Goal: Transaction & Acquisition: Register for event/course

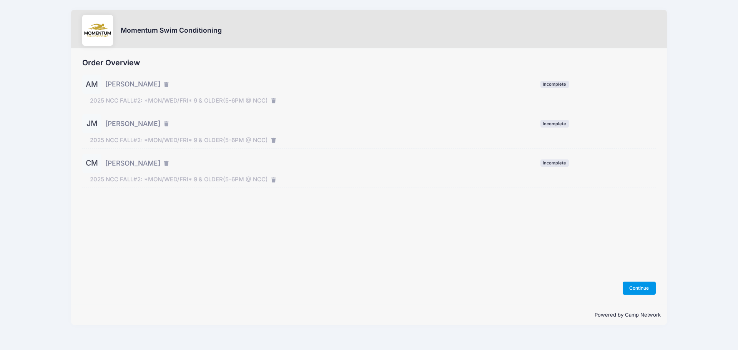
click at [636, 290] on button "Continue" at bounding box center [639, 288] width 33 height 13
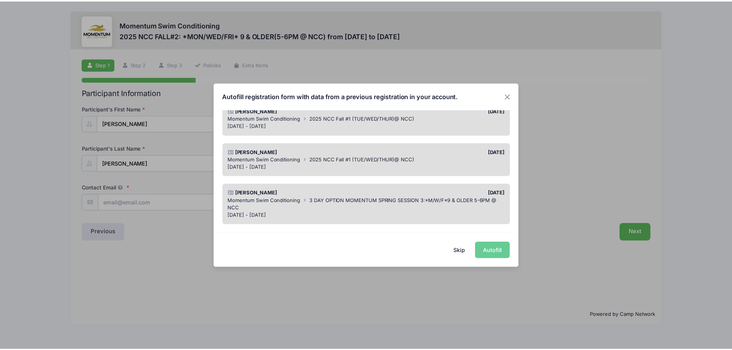
scroll to position [154, 0]
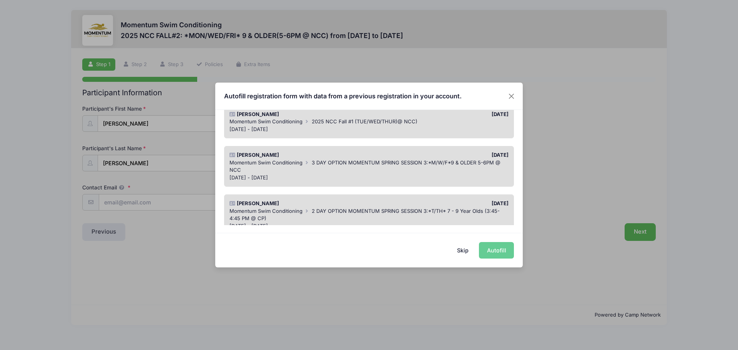
click at [378, 131] on div "[DATE] - [DATE]" at bounding box center [368, 130] width 279 height 8
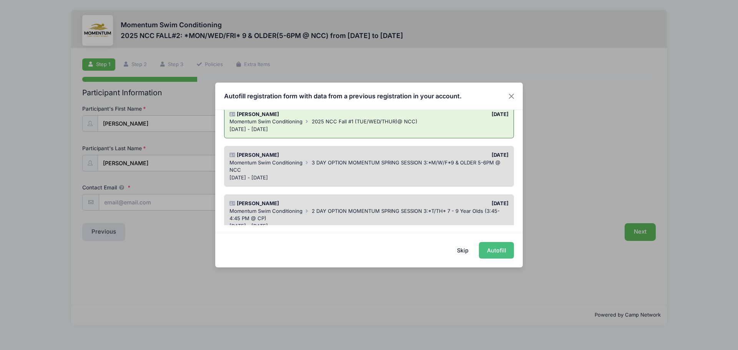
click at [489, 249] on button "Autofill" at bounding box center [496, 250] width 35 height 17
type input "[EMAIL_ADDRESS][DOMAIN_NAME]"
type input "07/06/2013"
type input "429 E [PERSON_NAME]"
type input "Naperville"
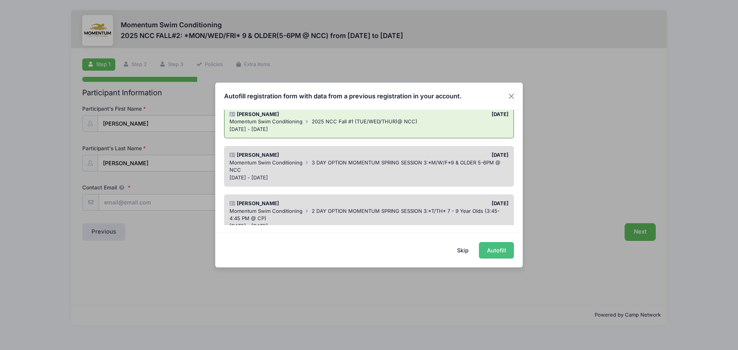
select select "IL"
type input "60563"
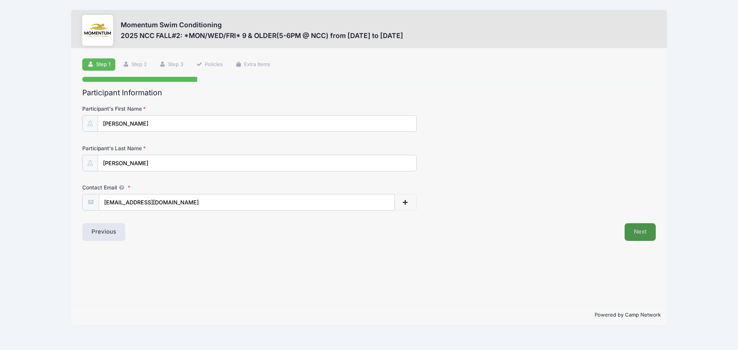
click at [646, 234] on button "Next" at bounding box center [640, 232] width 31 height 18
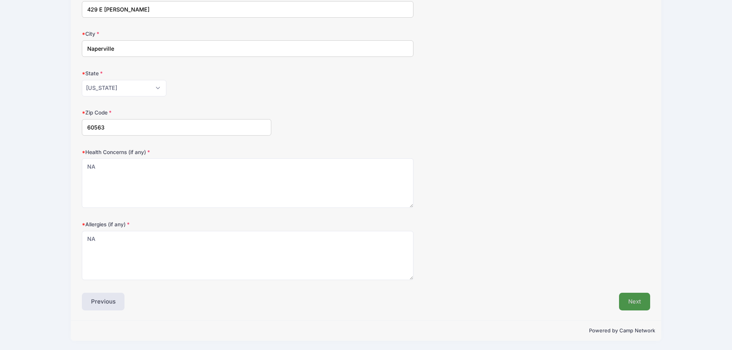
click at [622, 301] on button "Next" at bounding box center [634, 302] width 31 height 18
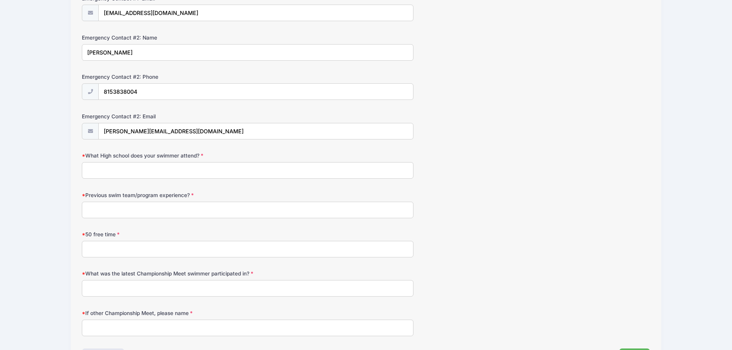
scroll to position [364, 0]
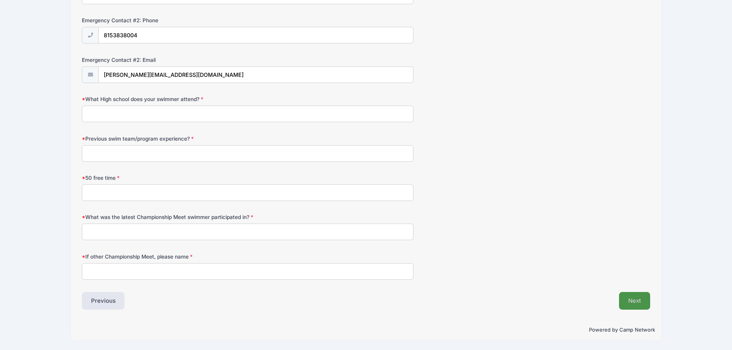
click at [636, 295] on button "Next" at bounding box center [634, 301] width 31 height 18
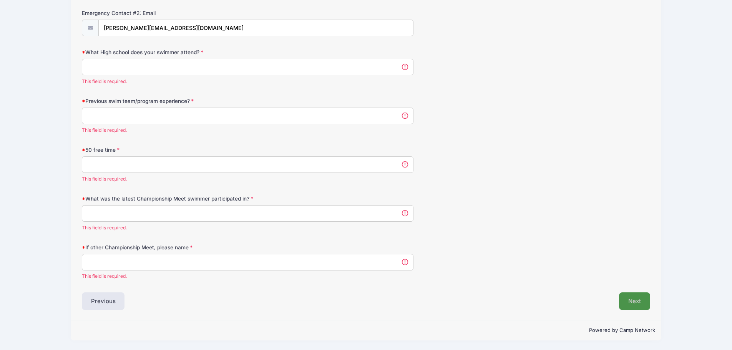
scroll to position [411, 0]
click at [120, 68] on input "What High school does your swimmer attend?" at bounding box center [248, 66] width 332 height 17
type input "Naperville Christian Academy"
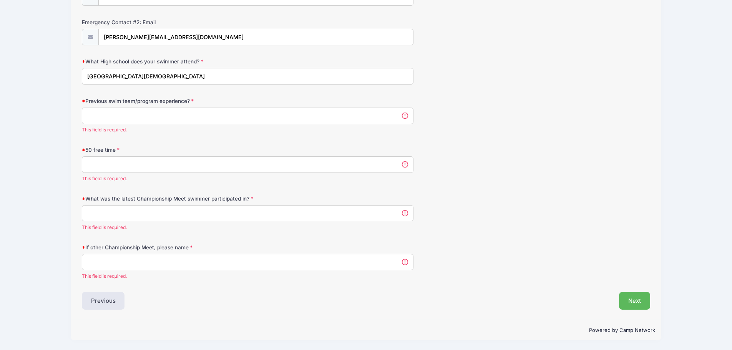
scroll to position [402, 0]
click at [131, 114] on input "Previous swim team/program experience?" at bounding box center [248, 116] width 332 height 17
type input "Mudrats Swim Team"
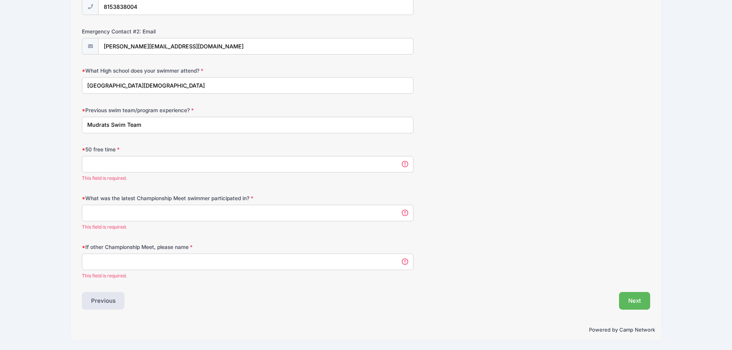
click at [136, 163] on input "50 free time" at bounding box center [248, 164] width 332 height 17
type input "NA"
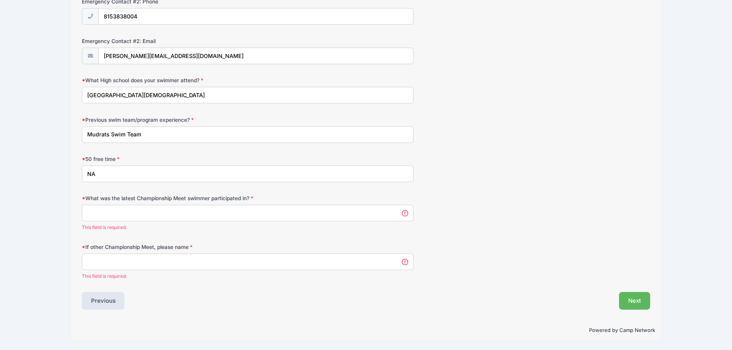
click at [130, 221] on input "What was the latest Championship Meet swimmer participated in?" at bounding box center [248, 213] width 332 height 17
type input "NA"
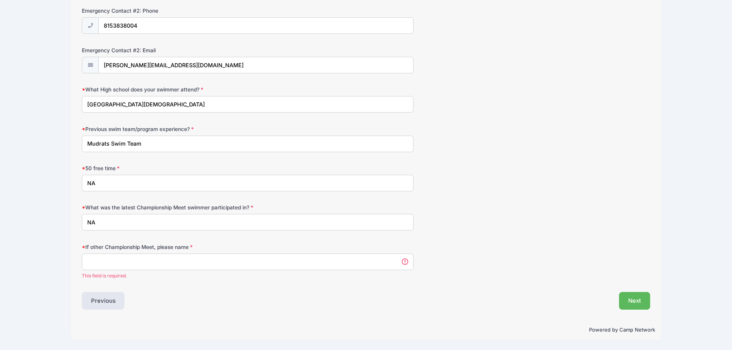
scroll to position [374, 0]
click at [113, 267] on input "If other Championship Meet, please name" at bounding box center [248, 262] width 332 height 17
type input "NA"
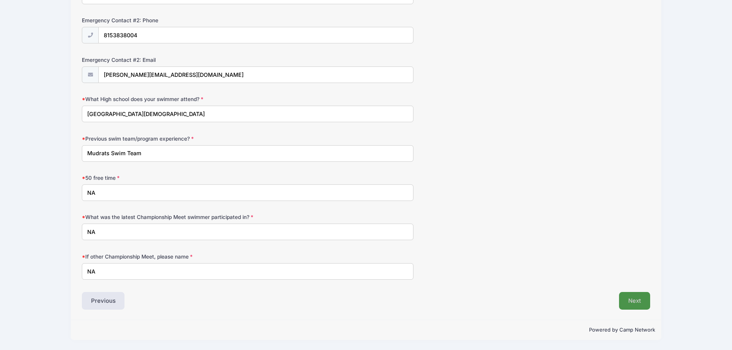
click at [627, 300] on button "Next" at bounding box center [634, 301] width 31 height 18
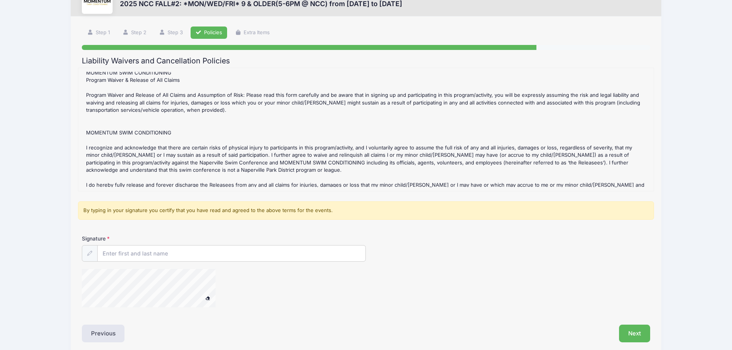
scroll to position [65, 0]
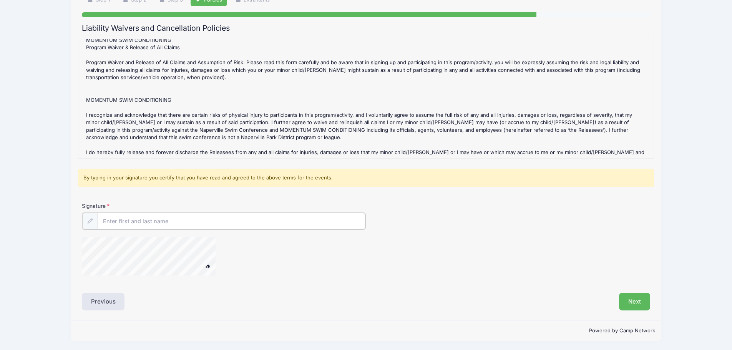
click at [134, 213] on div at bounding box center [224, 221] width 284 height 17
click at [201, 276] on div at bounding box center [159, 257] width 154 height 41
type input "Natalia Meils"
click at [633, 302] on button "Next" at bounding box center [634, 301] width 31 height 18
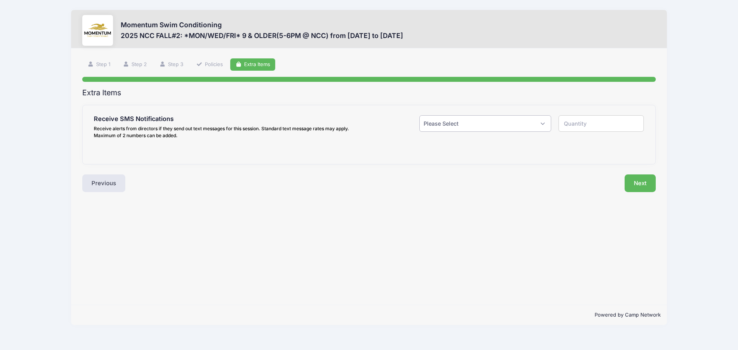
click at [460, 125] on select "Please Select Yes ($0.00) No" at bounding box center [485, 123] width 132 height 17
select select "1"
click at [419, 115] on select "Please Select Yes ($0.00) No" at bounding box center [485, 123] width 132 height 17
type input "1"
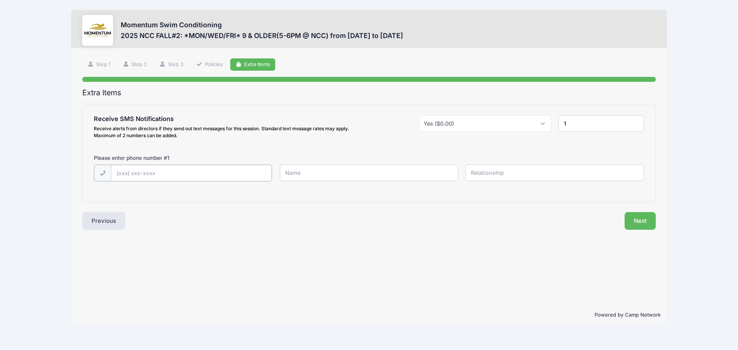
click at [221, 172] on input "text" at bounding box center [191, 173] width 161 height 17
type input "(630) 877-2846"
click at [327, 176] on input "text" at bounding box center [369, 173] width 178 height 17
type input "Natalia"
click at [505, 171] on input "text" at bounding box center [554, 173] width 178 height 17
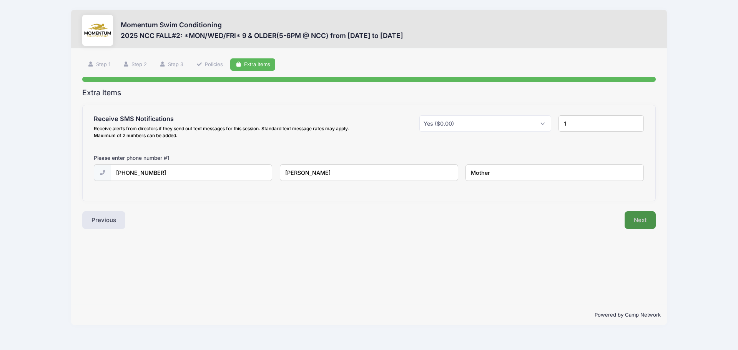
type input "Mother"
click at [645, 223] on button "Next" at bounding box center [640, 220] width 31 height 18
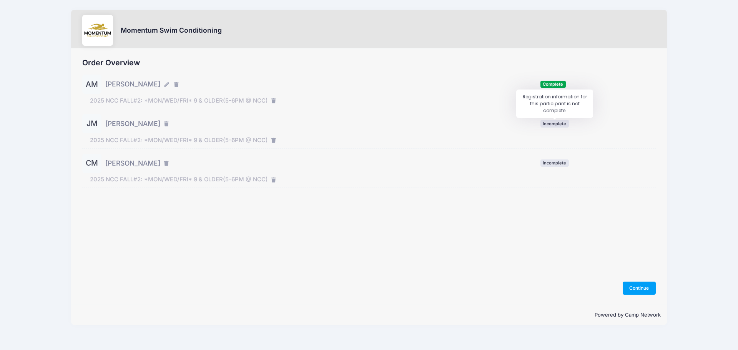
click at [554, 125] on span "Incomplete" at bounding box center [554, 123] width 28 height 7
click at [563, 127] on span "Incomplete" at bounding box center [554, 123] width 28 height 7
click at [560, 125] on span "Incomplete" at bounding box center [554, 123] width 28 height 7
click at [553, 123] on span "Incomplete" at bounding box center [554, 123] width 28 height 7
click at [635, 290] on button "Continue" at bounding box center [639, 288] width 33 height 13
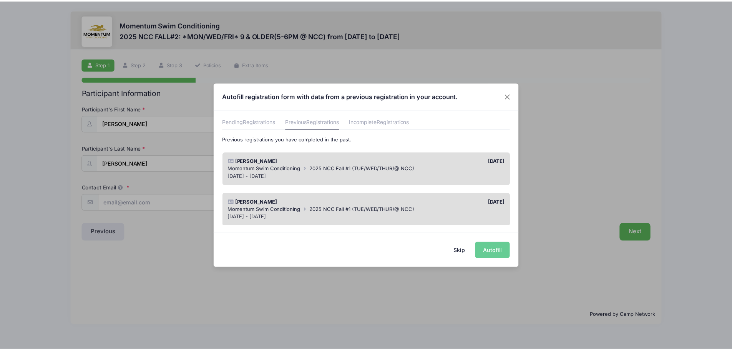
scroll to position [38, 0]
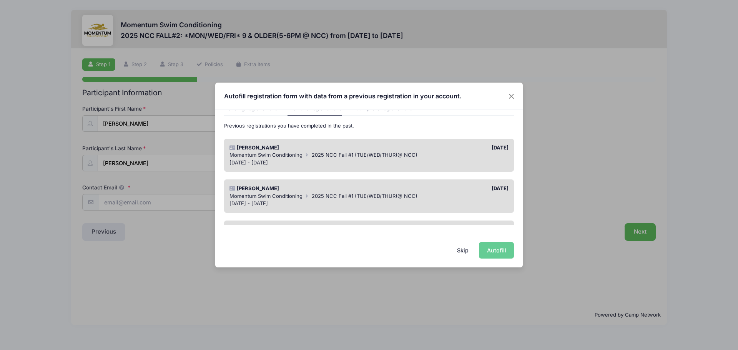
click at [394, 195] on span "2025 NCC Fall #1 (TUE/WED/THUR)@ NCC)" at bounding box center [365, 196] width 106 height 6
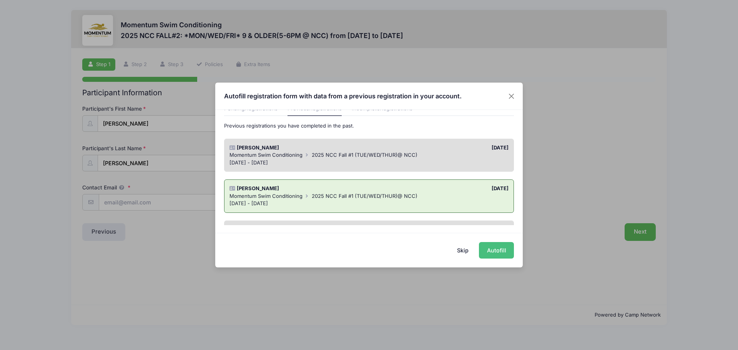
click at [494, 248] on button "Autofill" at bounding box center [496, 250] width 35 height 17
type input "[EMAIL_ADDRESS][DOMAIN_NAME]"
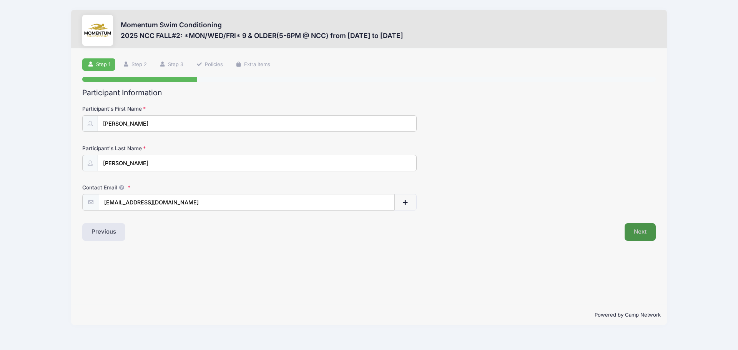
click at [637, 231] on button "Next" at bounding box center [640, 232] width 31 height 18
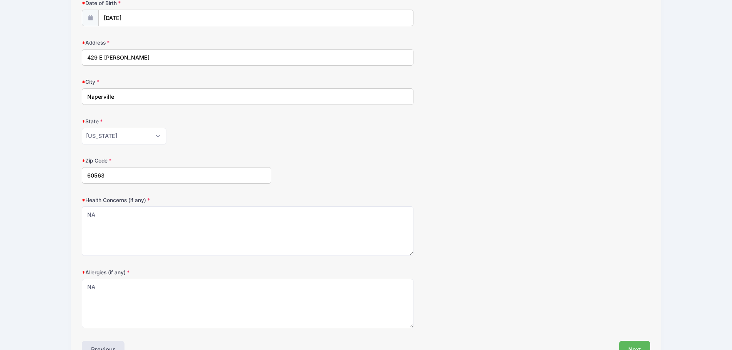
scroll to position [155, 0]
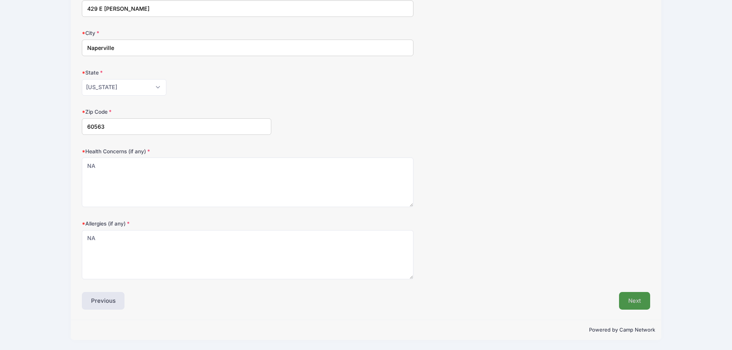
click at [628, 296] on button "Next" at bounding box center [634, 301] width 31 height 18
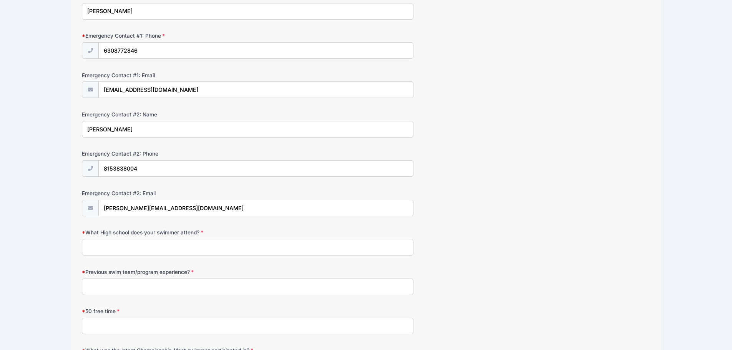
scroll to position [364, 0]
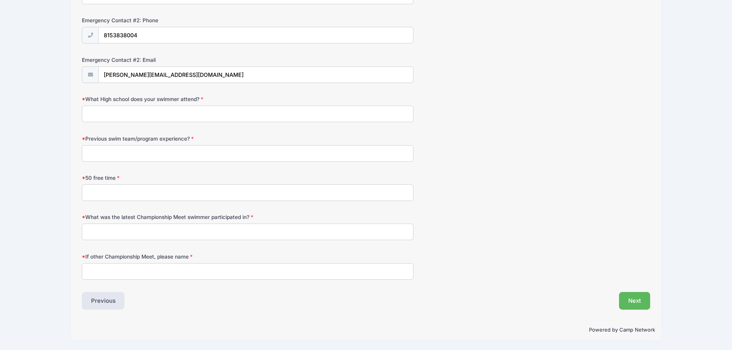
click at [182, 111] on input "What High school does your swimmer attend?" at bounding box center [248, 114] width 332 height 17
type input "[GEOGRAPHIC_DATA][DEMOGRAPHIC_DATA]"
click at [173, 151] on input "Previous swim team/program experience?" at bounding box center [248, 153] width 332 height 17
type input "Mudrats Swim Team"
click at [142, 192] on input "50 free time" at bounding box center [248, 193] width 332 height 17
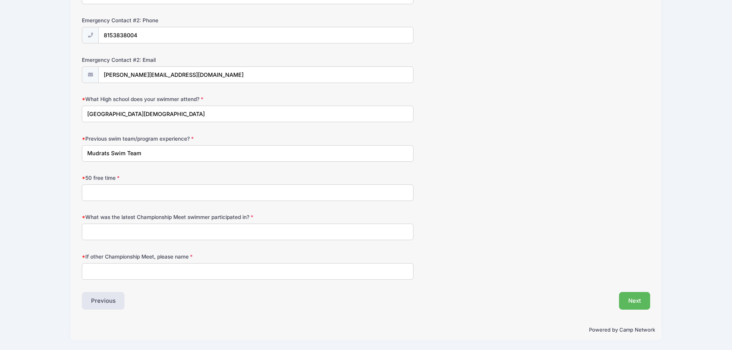
type input "NA"
click at [134, 231] on input "What was the latest Championship Meet swimmer participated in?" at bounding box center [248, 232] width 332 height 17
type input "NA"
drag, startPoint x: 129, startPoint y: 273, endPoint x: 129, endPoint y: 279, distance: 6.2
click at [129, 276] on input "If other Championship Meet, please name" at bounding box center [248, 271] width 332 height 17
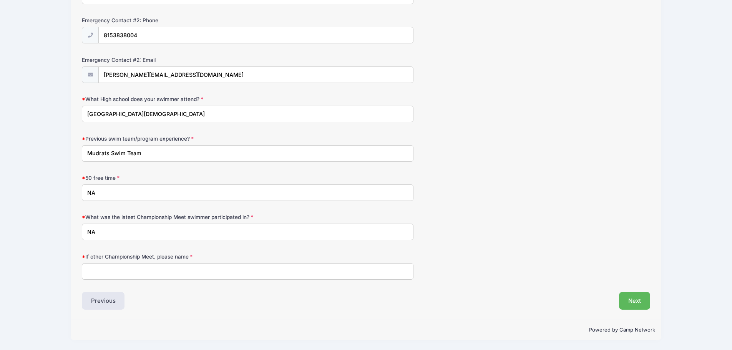
type input "NA"
click at [633, 308] on button "Next" at bounding box center [634, 301] width 31 height 18
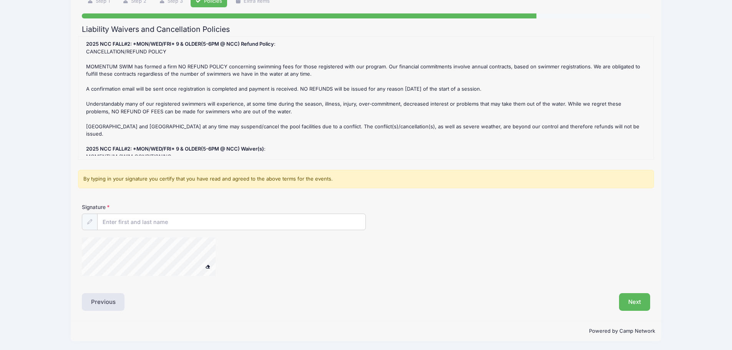
scroll to position [65, 0]
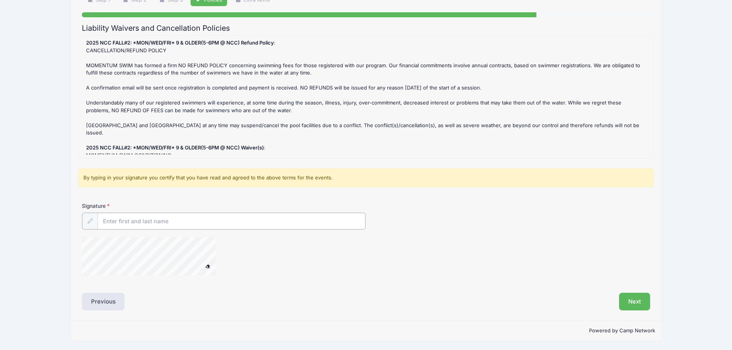
click at [141, 225] on input "Signature" at bounding box center [232, 221] width 268 height 17
click at [206, 261] on div at bounding box center [159, 257] width 154 height 41
type input "Natalia Meils"
click at [631, 292] on div "Liability Waivers and Cancellation Policies 2025 NCC FALL#2: *MON/WED/FRI* 9 & …" at bounding box center [366, 167] width 569 height 286
click at [628, 303] on button "Next" at bounding box center [634, 301] width 31 height 18
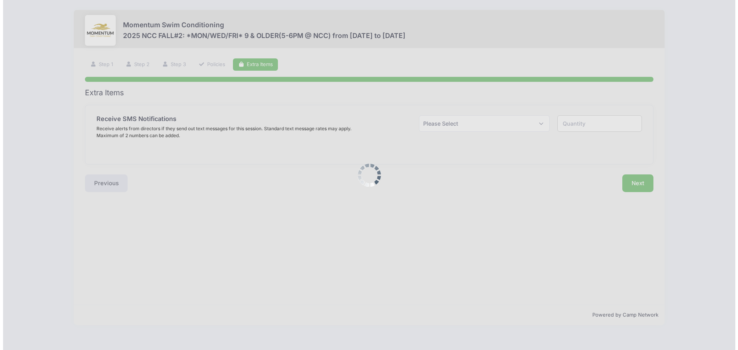
scroll to position [0, 0]
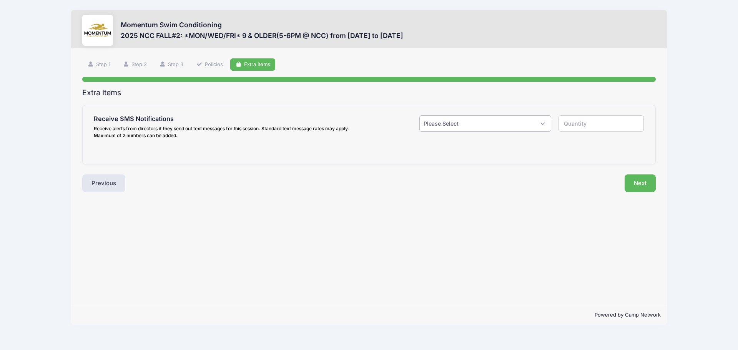
click at [443, 132] on select "Please Select Yes ($0.00) No" at bounding box center [485, 123] width 132 height 17
select select "1"
click at [419, 115] on select "Please Select Yes ($0.00) No" at bounding box center [485, 123] width 132 height 17
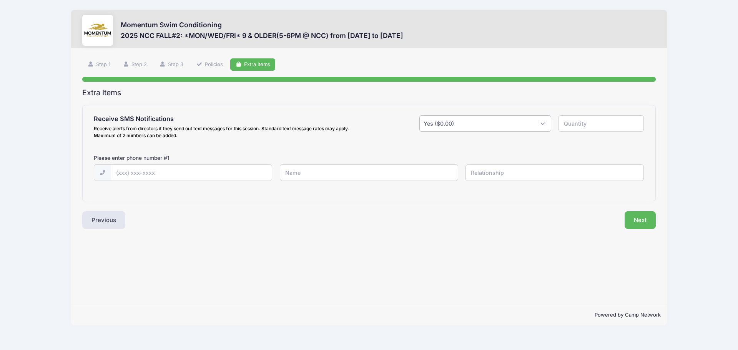
type input "1"
click at [202, 171] on input "text" at bounding box center [191, 173] width 161 height 17
type input "(630) 877-2846"
click at [302, 168] on input "text" at bounding box center [369, 173] width 178 height 17
type input "Natalia Meils"
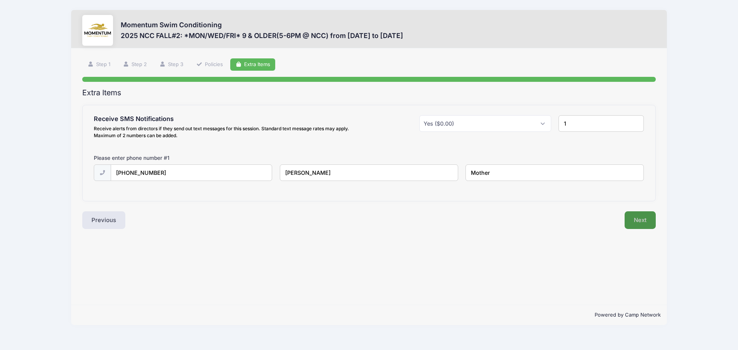
type input "Mother"
click at [641, 222] on button "Next" at bounding box center [640, 220] width 31 height 18
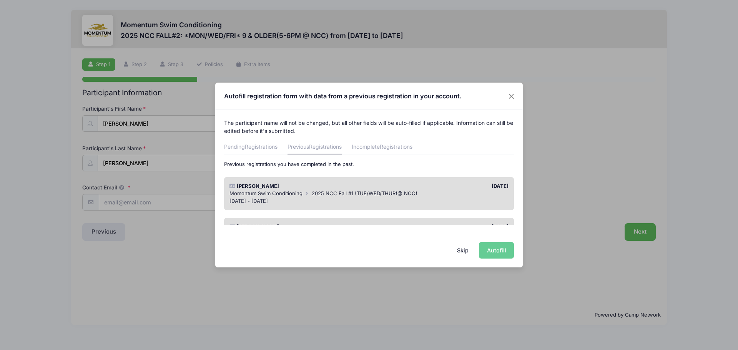
click at [287, 195] on span "Momentum Swim Conditioning" at bounding box center [265, 193] width 73 height 6
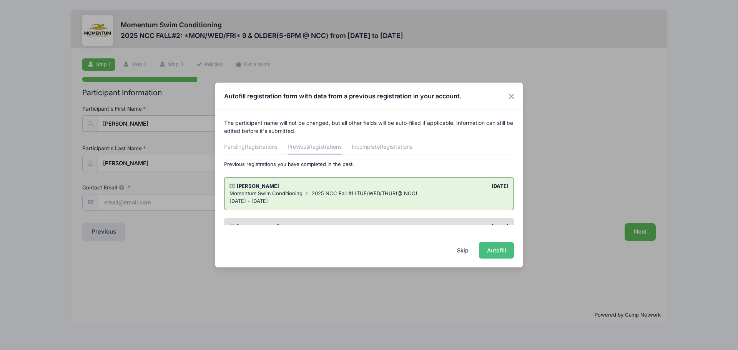
click at [494, 250] on button "Autofill" at bounding box center [496, 250] width 35 height 17
type input "[EMAIL_ADDRESS][DOMAIN_NAME]"
type input "12/03/2015"
type input "429 E Ogden"
type input "Naperville"
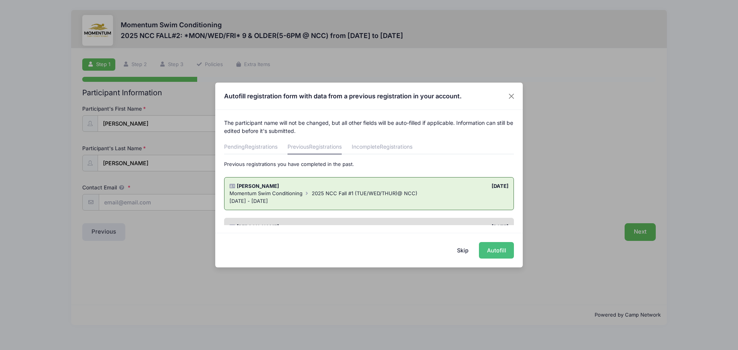
select select "IL"
type input "60563"
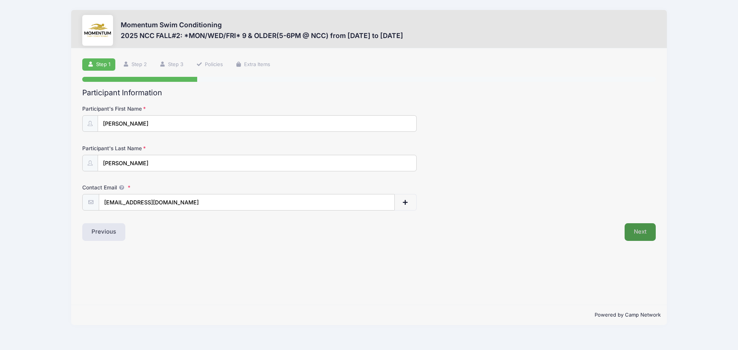
click at [630, 231] on button "Next" at bounding box center [640, 232] width 31 height 18
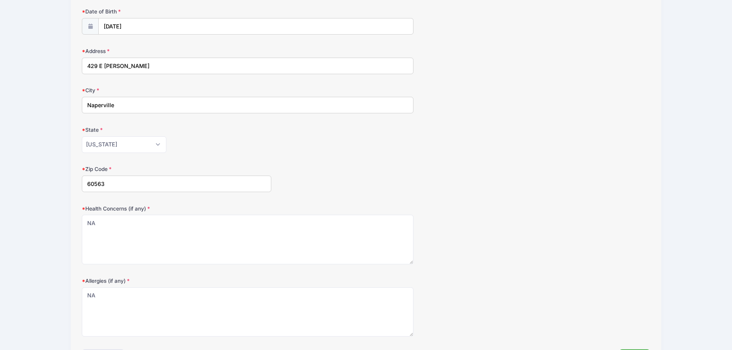
scroll to position [155, 0]
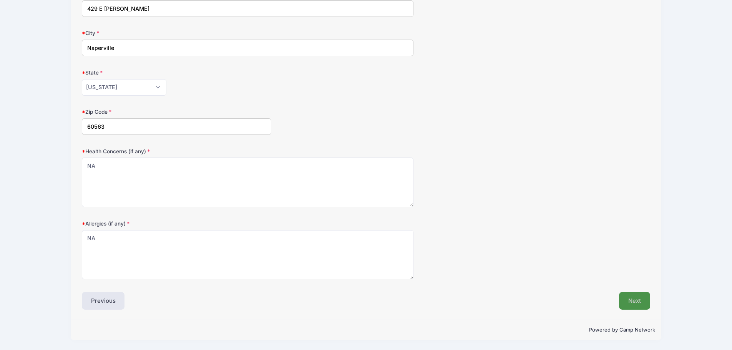
click at [629, 304] on button "Next" at bounding box center [634, 301] width 31 height 18
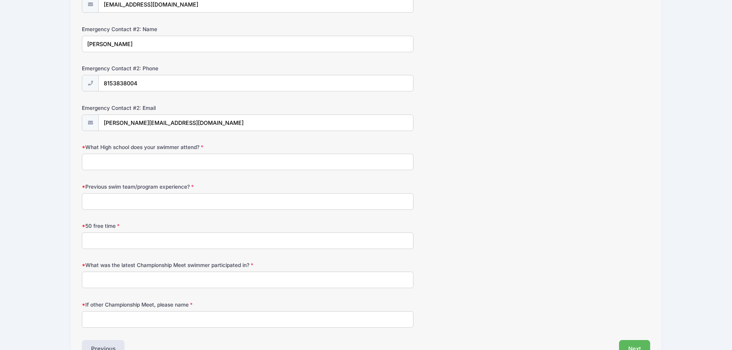
scroll to position [364, 0]
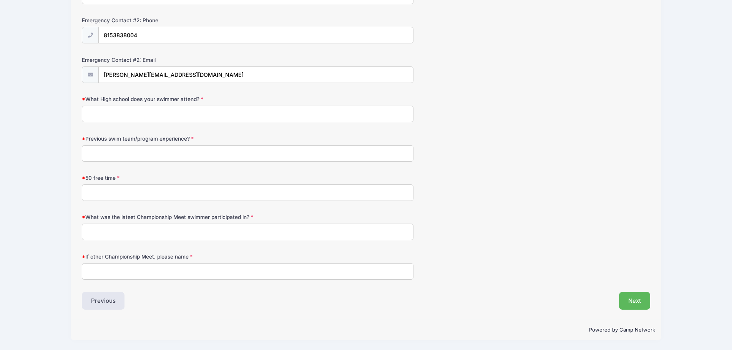
click at [161, 113] on input "What High school does your swimmer attend?" at bounding box center [248, 114] width 332 height 17
type input "Naperville Christian Academy"
click at [168, 150] on input "Previous swim team/program experience?" at bounding box center [248, 153] width 332 height 17
type input "Mudrats Swim Team"
click at [161, 191] on input "50 free time" at bounding box center [248, 193] width 332 height 17
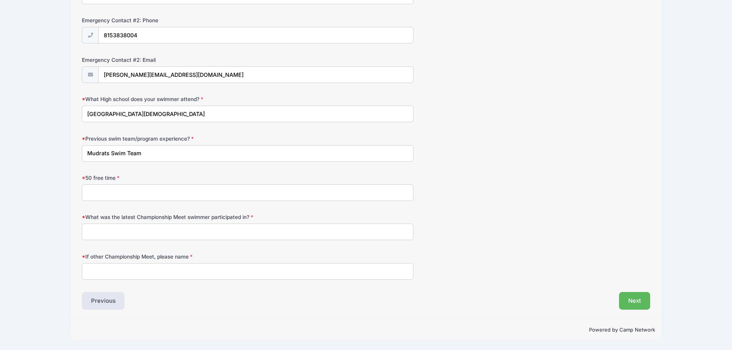
type input "NA"
click at [154, 231] on input "What was the latest Championship Meet swimmer participated in?" at bounding box center [248, 232] width 332 height 17
type input "NA"
drag, startPoint x: 157, startPoint y: 267, endPoint x: 158, endPoint y: 274, distance: 7.4
click at [157, 270] on input "If other Championship Meet, please name" at bounding box center [248, 271] width 332 height 17
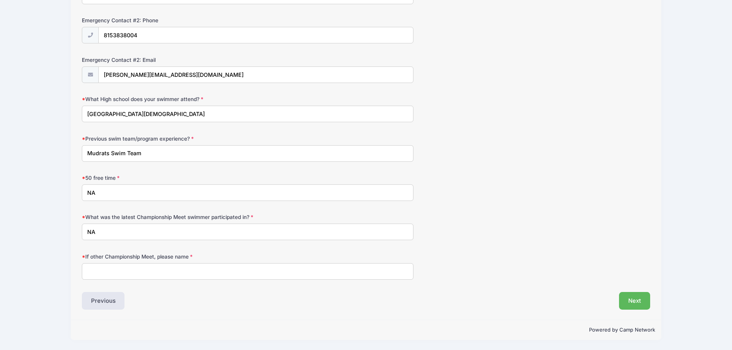
type input "NA"
click at [628, 298] on button "Next" at bounding box center [634, 301] width 31 height 18
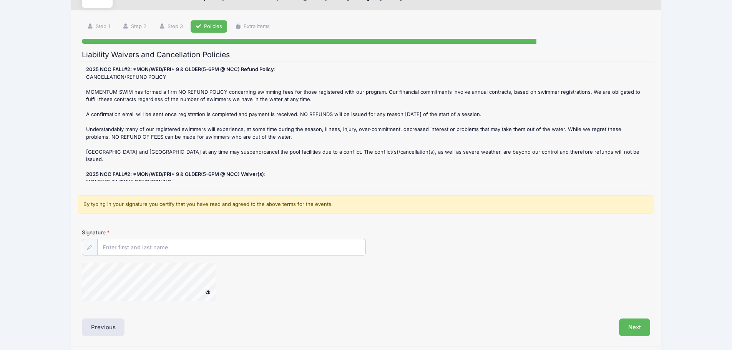
scroll to position [65, 0]
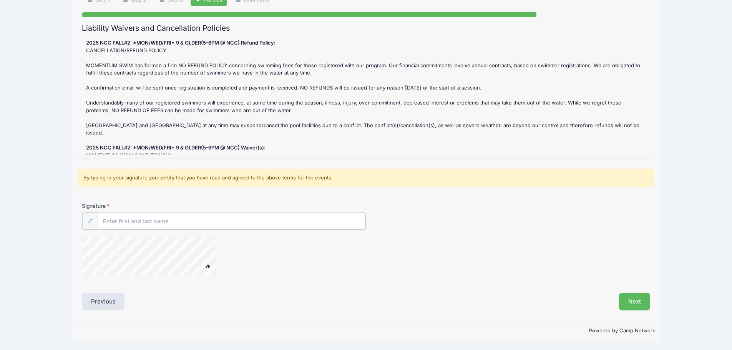
click at [124, 219] on input "Signature" at bounding box center [232, 221] width 268 height 17
type input "Natalia Meils"
click at [638, 296] on button "Next" at bounding box center [634, 301] width 31 height 18
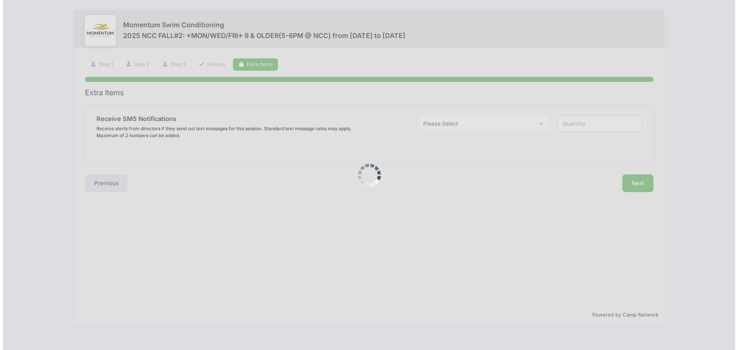
scroll to position [0, 0]
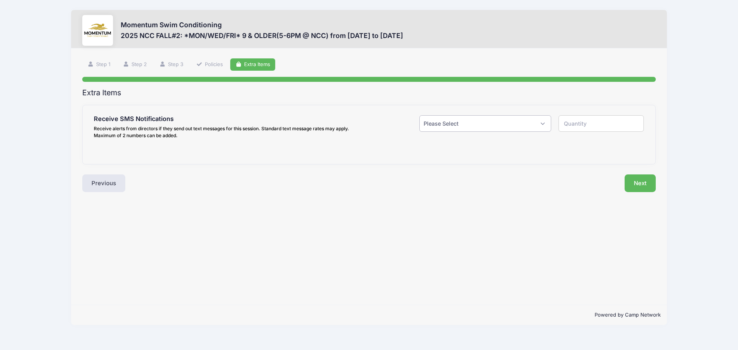
click at [509, 127] on select "Please Select Yes ($0.00) No" at bounding box center [485, 123] width 132 height 17
select select "1"
click at [419, 115] on select "Please Select Yes ($0.00) No" at bounding box center [485, 123] width 132 height 17
type input "1"
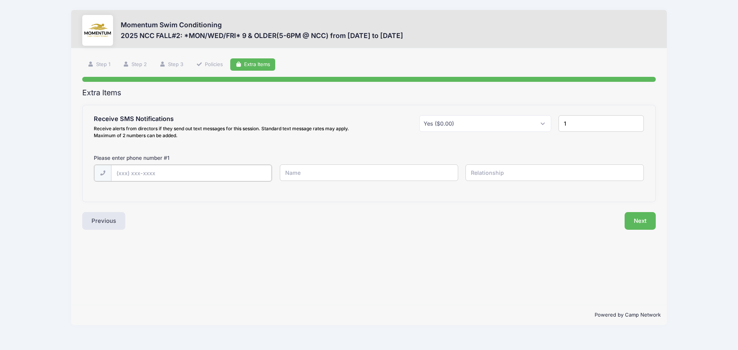
click at [225, 171] on input "text" at bounding box center [191, 173] width 161 height 17
type input "(630) 877-2846"
click at [316, 173] on input "text" at bounding box center [369, 173] width 178 height 17
type input "a"
type input "Natalia Meils"
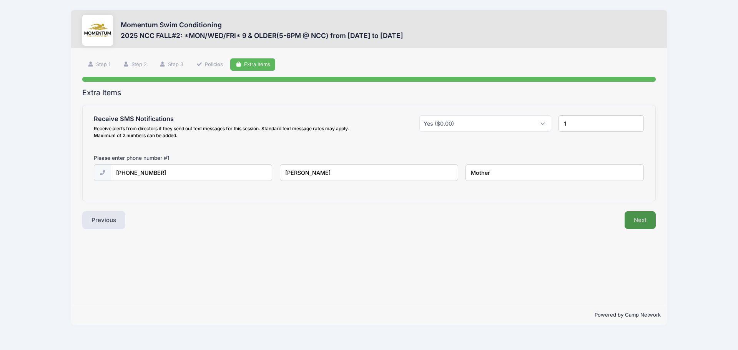
type input "Mother"
click at [640, 221] on button "Next" at bounding box center [640, 220] width 31 height 18
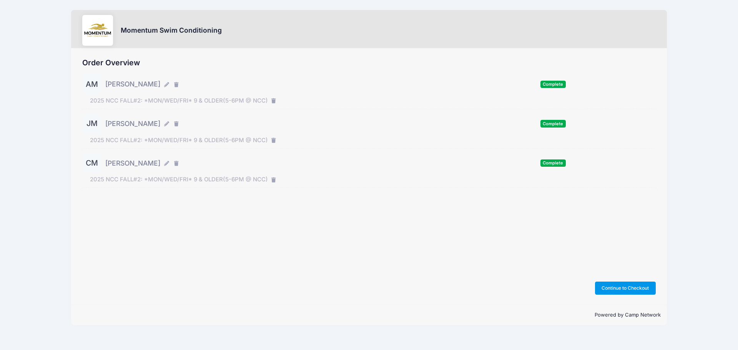
click at [631, 289] on button "Continue to Checkout" at bounding box center [625, 288] width 61 height 13
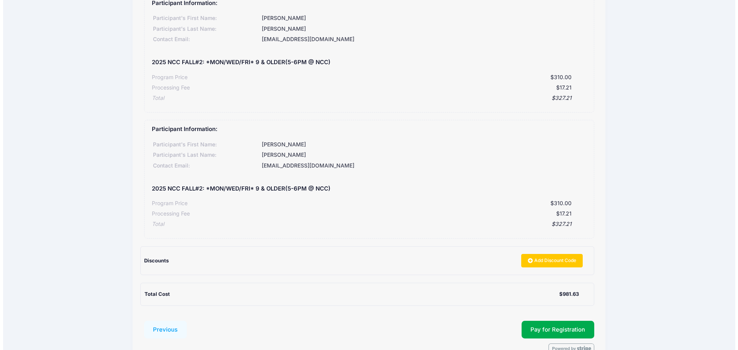
scroll to position [250, 0]
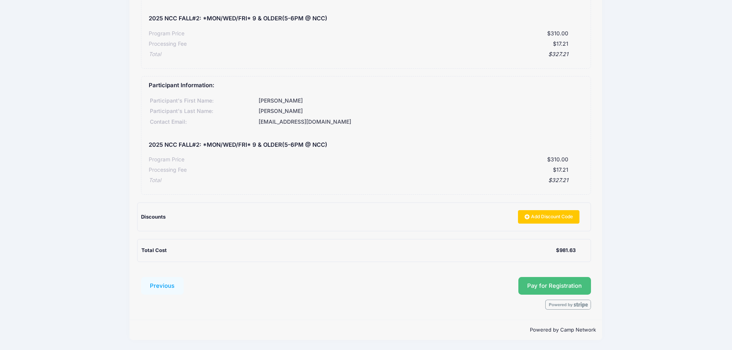
click at [559, 286] on button "Pay for Registration" at bounding box center [555, 286] width 73 height 18
